Goal: Go to known website: Go to known website

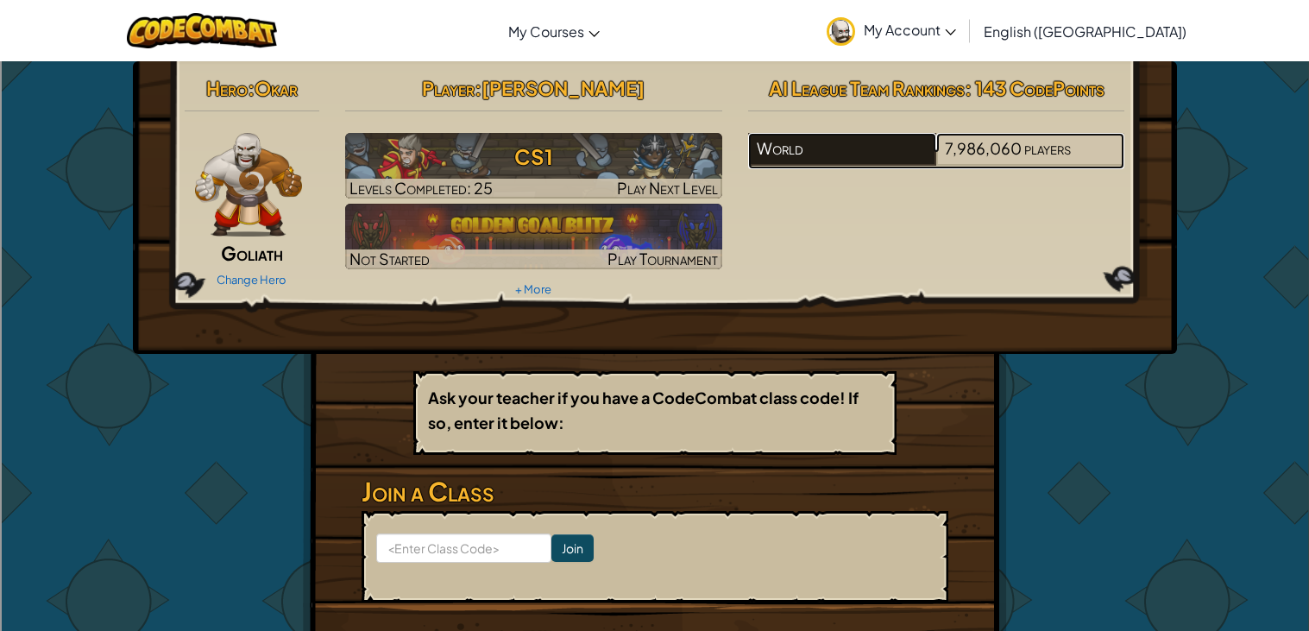
click at [817, 140] on div "World" at bounding box center [842, 149] width 188 height 33
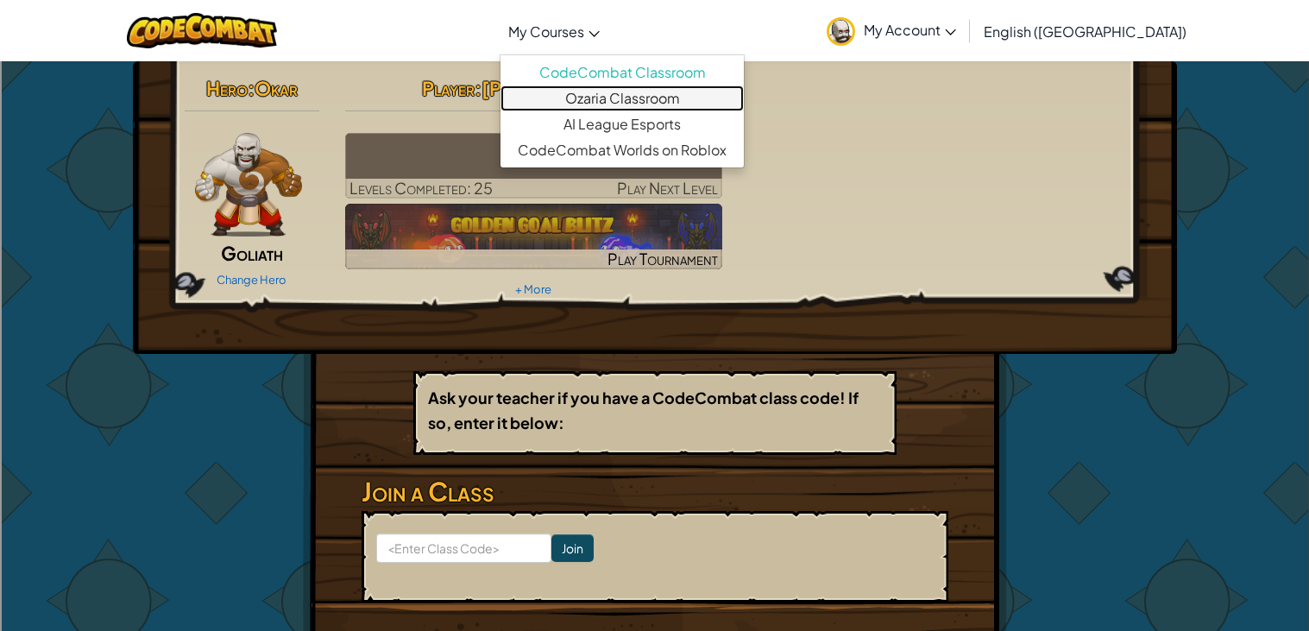
click at [658, 92] on link "Ozaria Classroom" at bounding box center [621, 98] width 243 height 26
